Goal: Find specific page/section: Find specific page/section

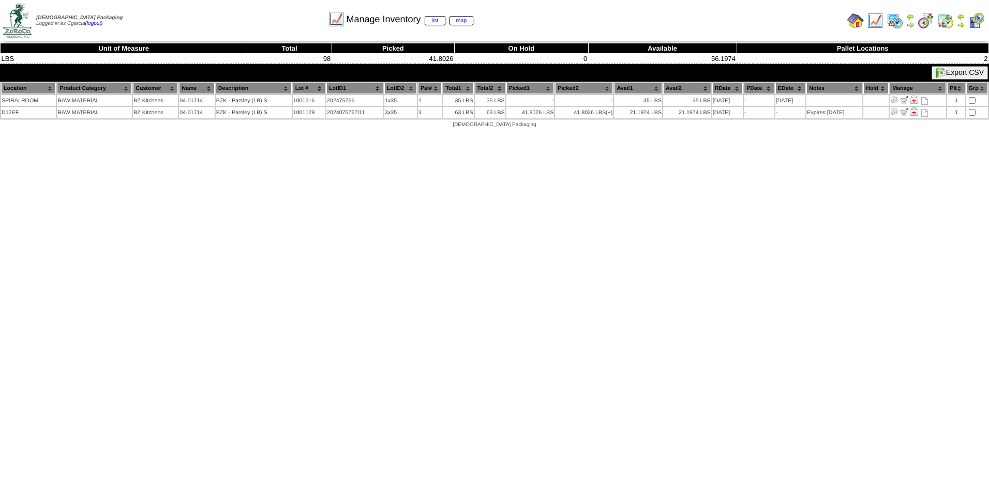
click at [869, 20] on img at bounding box center [875, 20] width 17 height 17
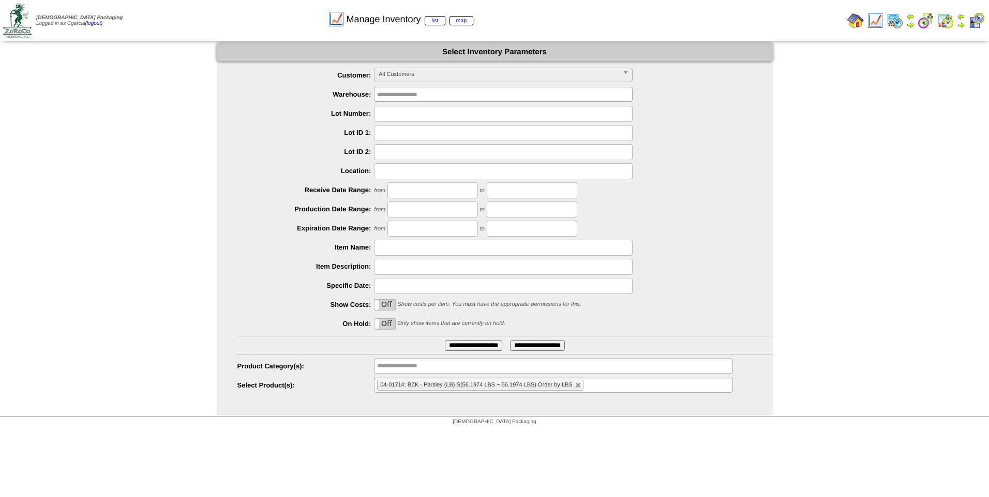
click at [872, 24] on img at bounding box center [875, 20] width 17 height 17
